Goal: Task Accomplishment & Management: Use online tool/utility

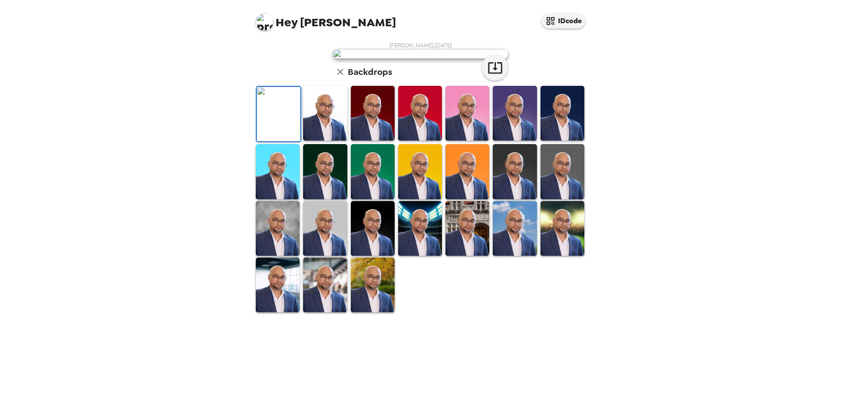
scroll to position [132, 0]
click at [335, 312] on img at bounding box center [325, 284] width 44 height 55
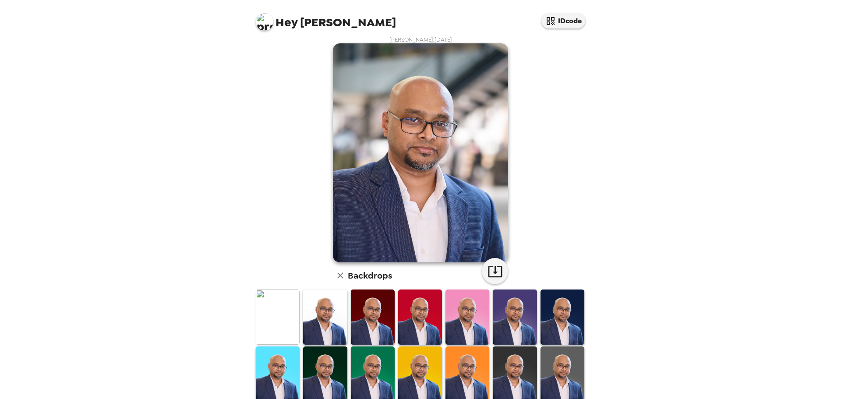
scroll to position [0, 0]
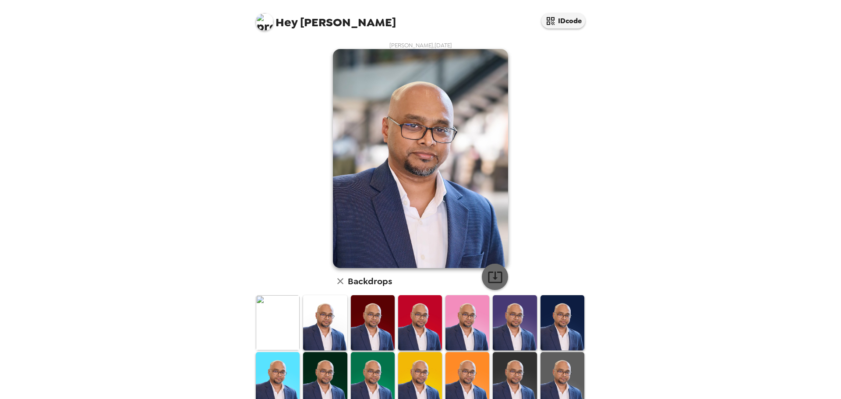
click at [489, 273] on icon "button" at bounding box center [494, 276] width 15 height 15
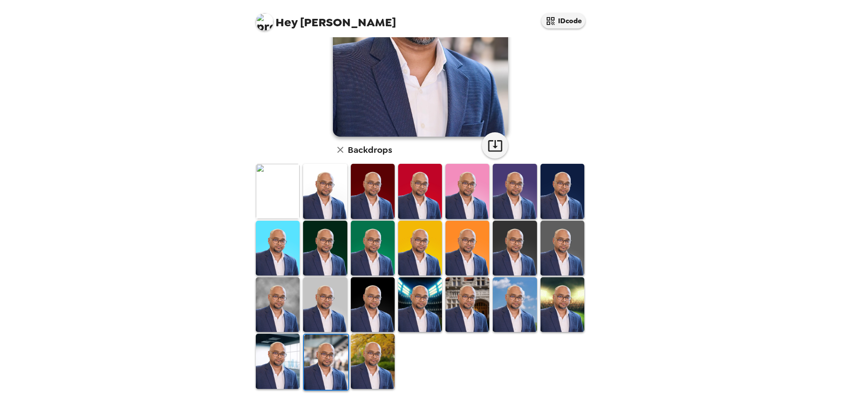
scroll to position [132, 0]
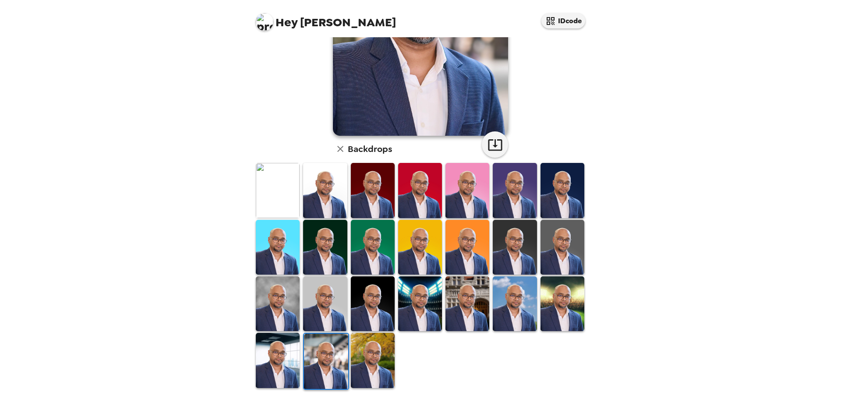
click at [280, 349] on img at bounding box center [278, 360] width 44 height 55
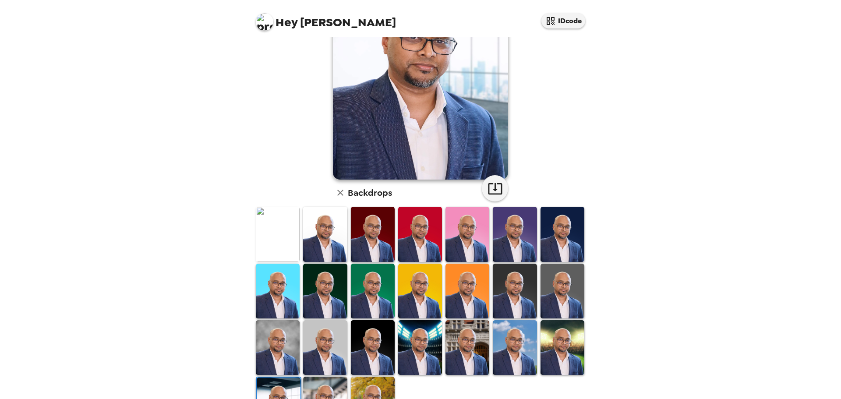
scroll to position [131, 0]
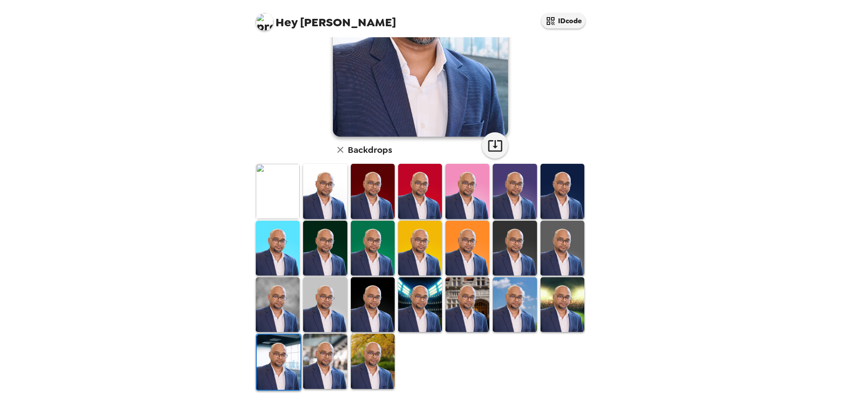
click at [319, 189] on img at bounding box center [325, 191] width 44 height 55
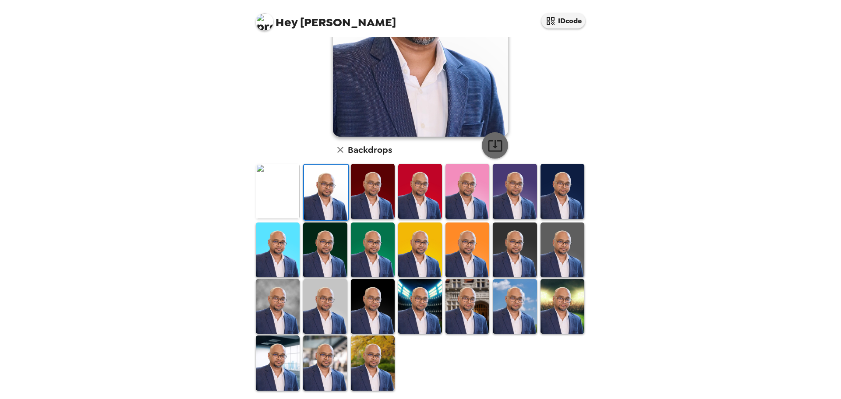
click at [491, 143] on icon "button" at bounding box center [495, 145] width 14 height 11
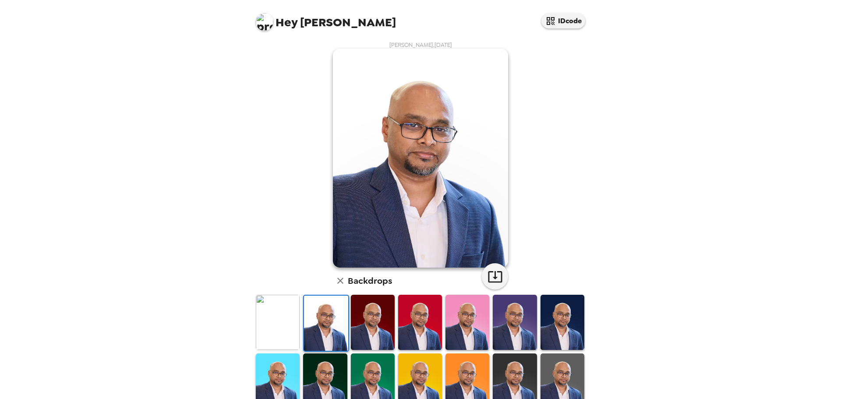
scroll to position [0, 0]
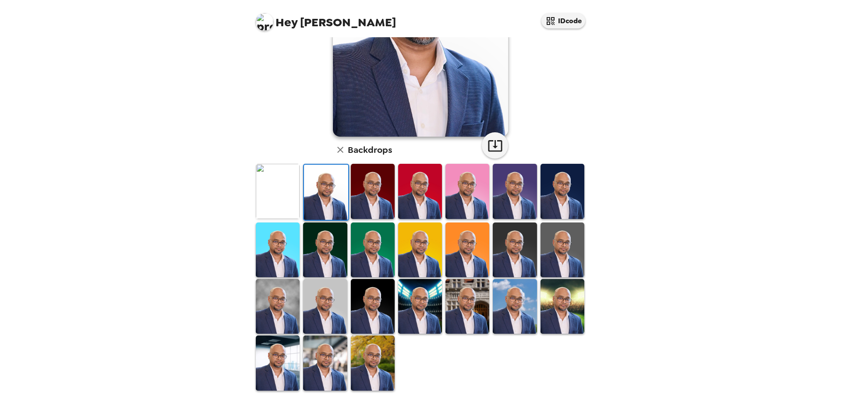
click at [277, 189] on img at bounding box center [278, 191] width 44 height 55
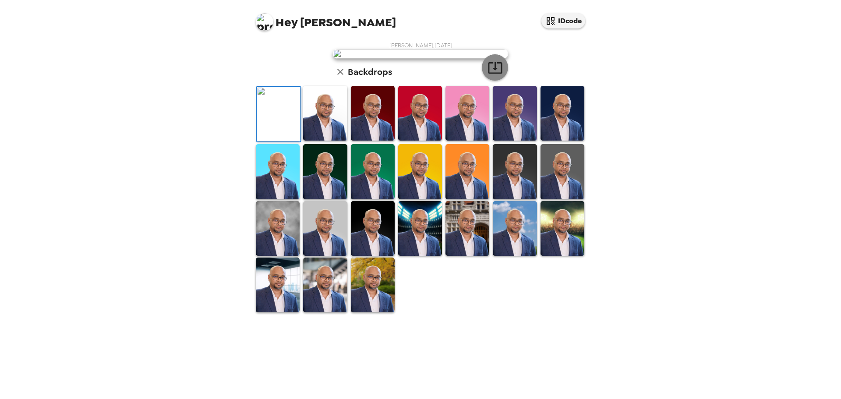
click at [489, 75] on icon "button" at bounding box center [494, 67] width 15 height 15
click at [511, 141] on img at bounding box center [514, 113] width 44 height 55
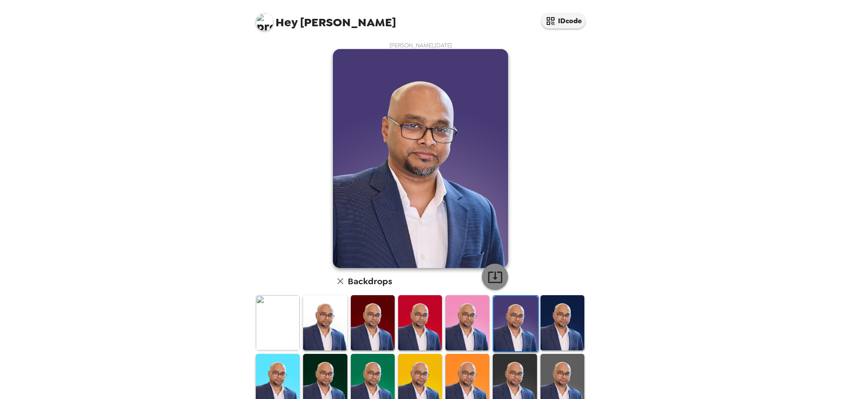
click at [492, 276] on icon "button" at bounding box center [495, 276] width 14 height 11
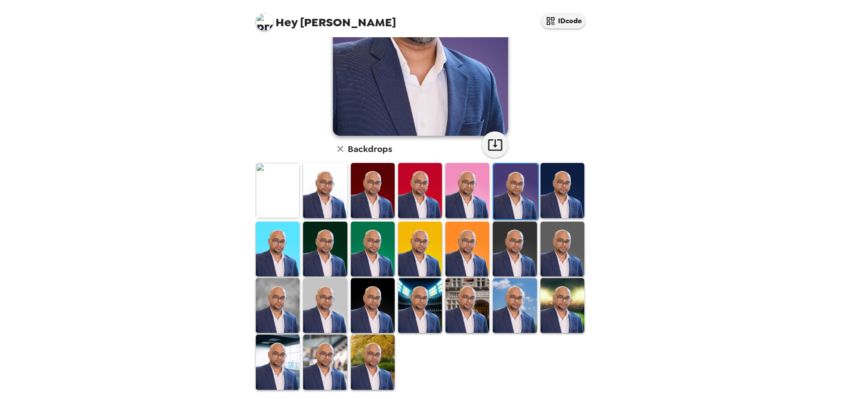
click at [569, 200] on img at bounding box center [562, 190] width 44 height 55
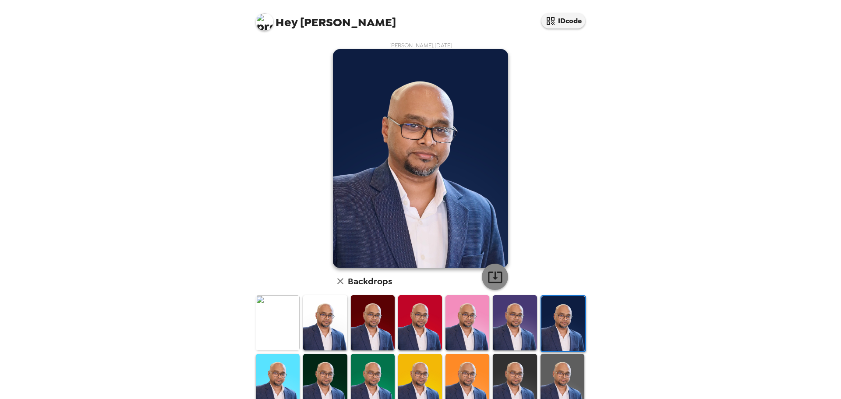
click at [490, 271] on icon "button" at bounding box center [494, 276] width 15 height 15
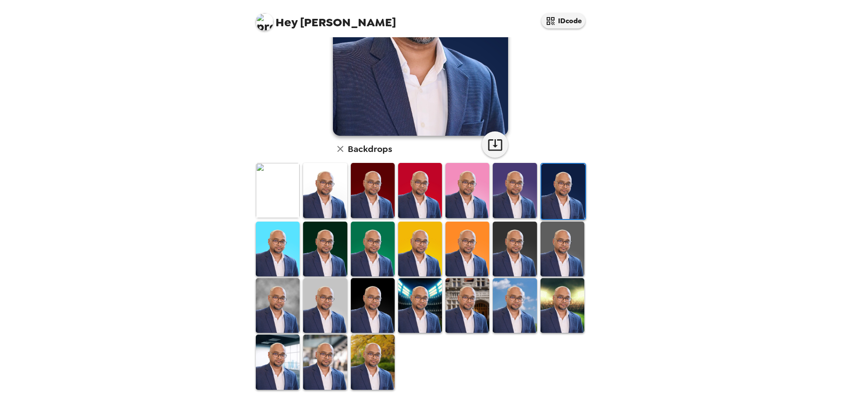
click at [510, 286] on img at bounding box center [514, 305] width 44 height 55
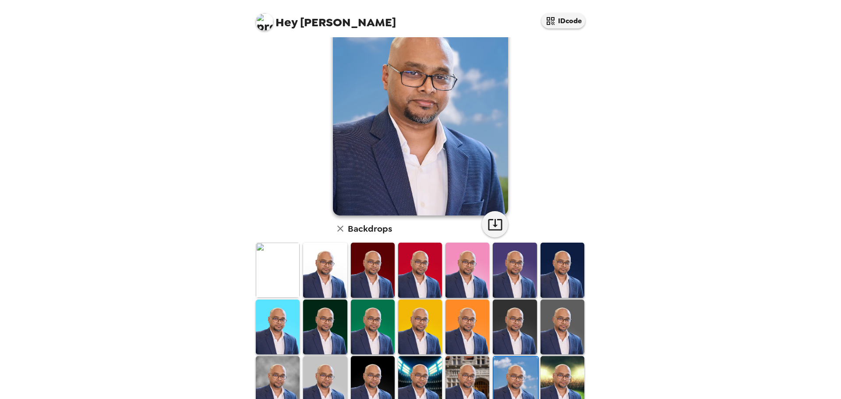
scroll to position [0, 0]
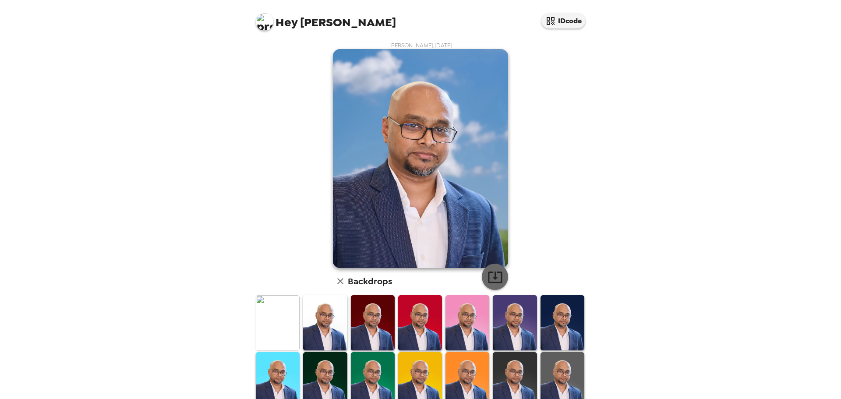
click at [497, 273] on icon "button" at bounding box center [495, 276] width 14 height 11
